Goal: Find specific page/section: Find specific page/section

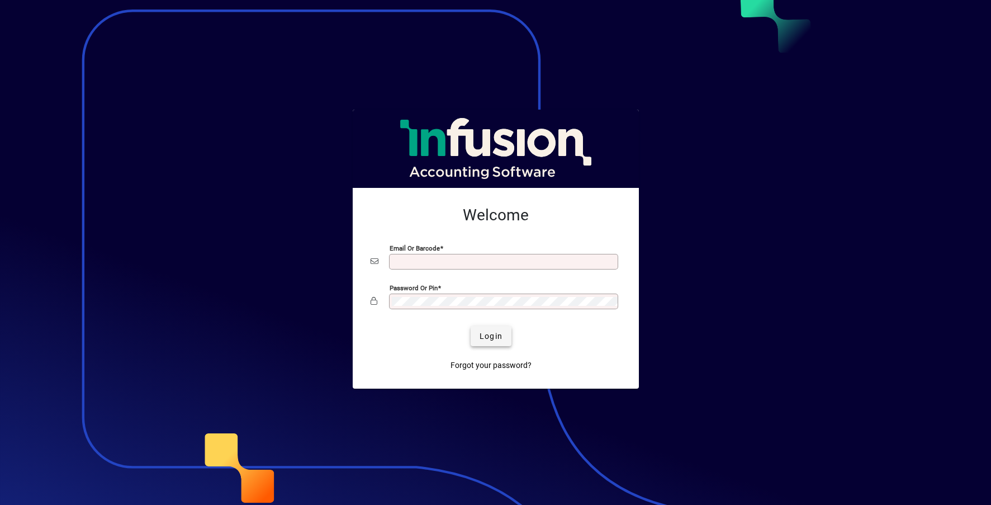
type input "**********"
click at [494, 333] on span "Login" at bounding box center [491, 336] width 23 height 12
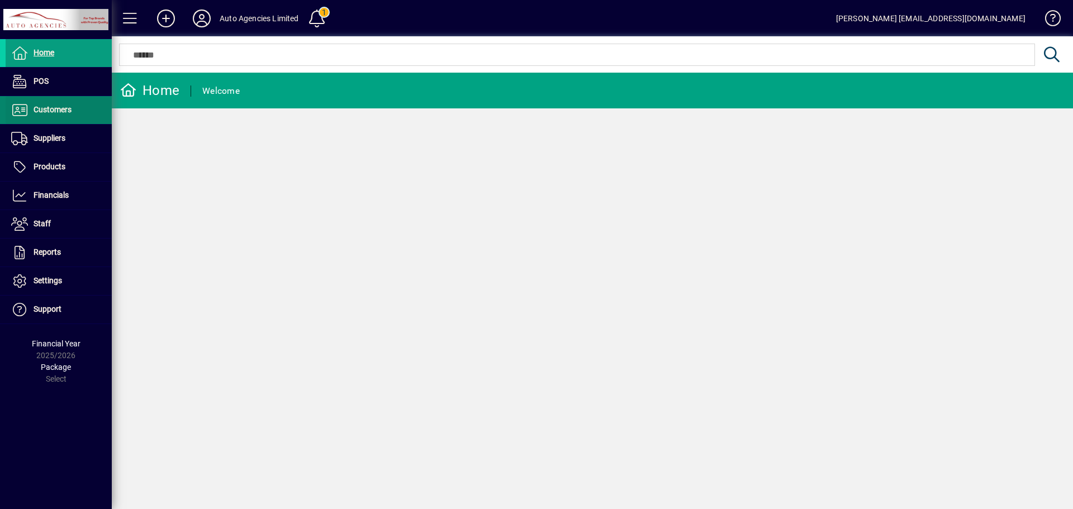
click at [56, 106] on span "Customers" at bounding box center [53, 109] width 38 height 9
